Goal: Obtain resource: Obtain resource

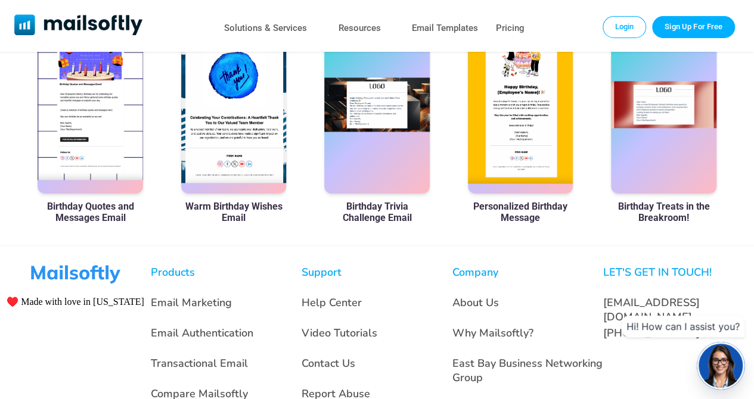
scroll to position [715, 0]
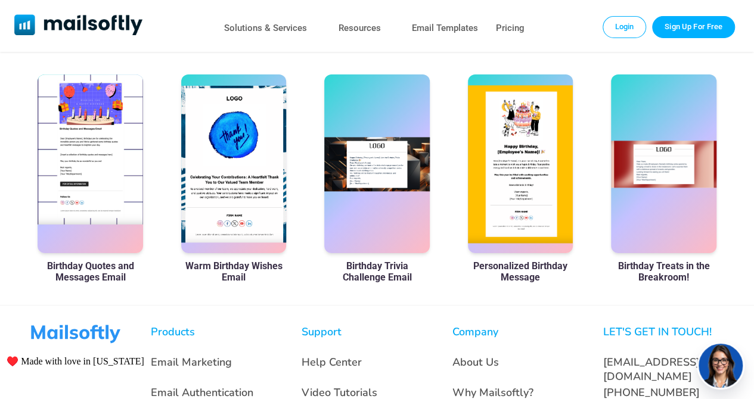
click at [116, 192] on div at bounding box center [90, 163] width 105 height 179
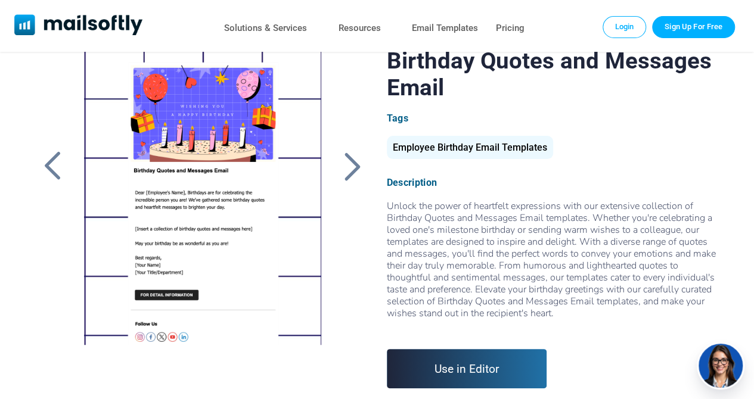
click at [343, 152] on div at bounding box center [352, 166] width 30 height 31
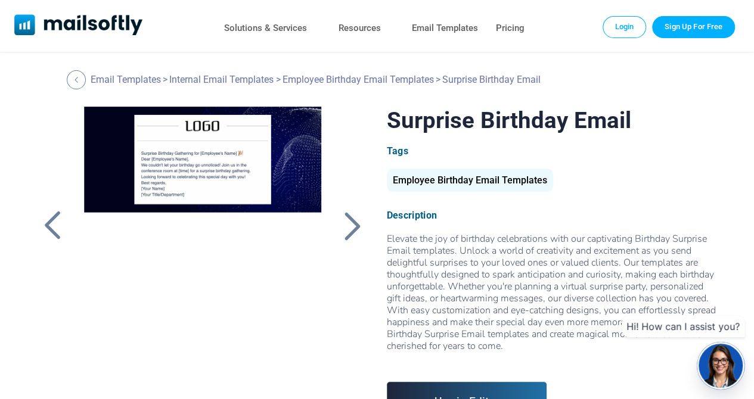
click at [349, 215] on div at bounding box center [352, 225] width 30 height 31
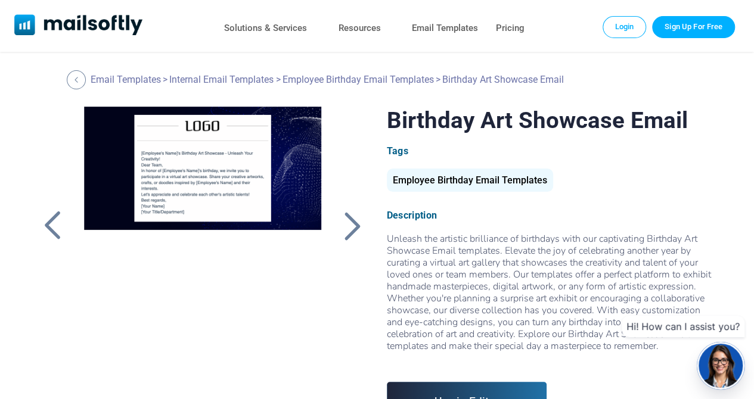
click at [349, 215] on div at bounding box center [352, 225] width 30 height 31
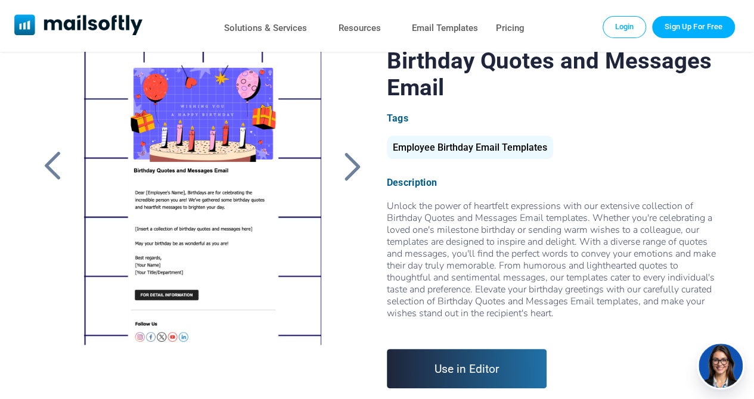
scroll to position [60, 0]
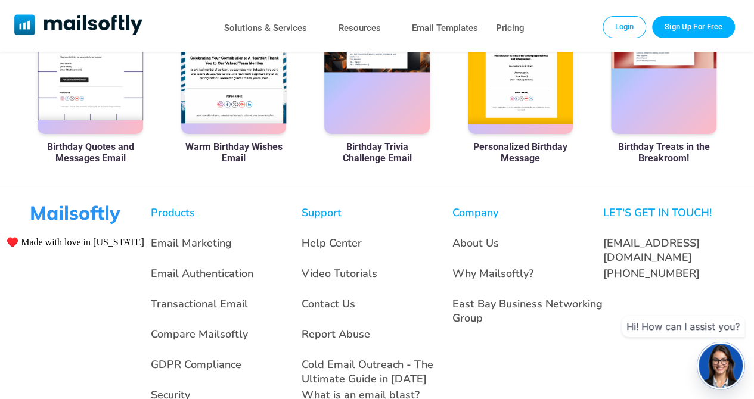
scroll to position [879, 0]
